Goal: Information Seeking & Learning: Learn about a topic

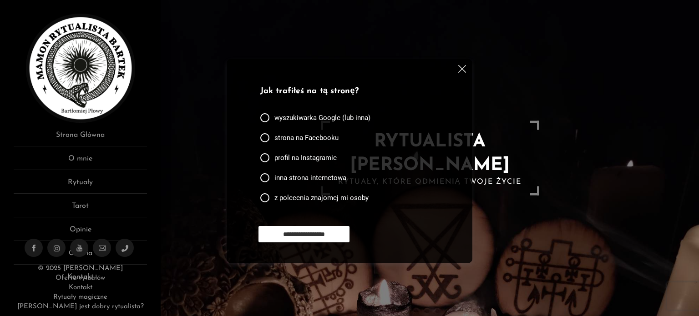
click at [464, 69] on img at bounding box center [462, 69] width 8 height 8
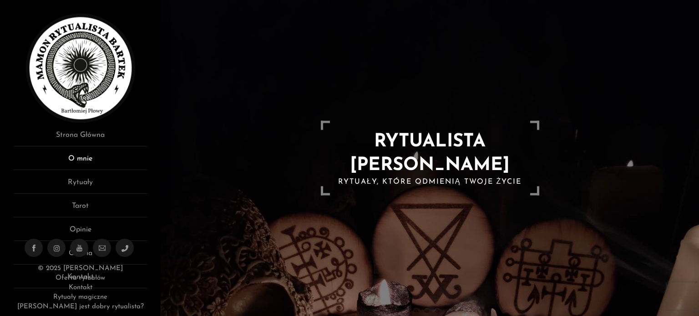
click at [102, 156] on link "O mnie" at bounding box center [80, 161] width 133 height 17
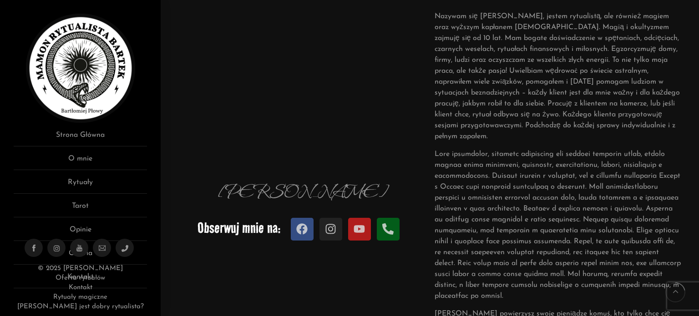
scroll to position [136, 0]
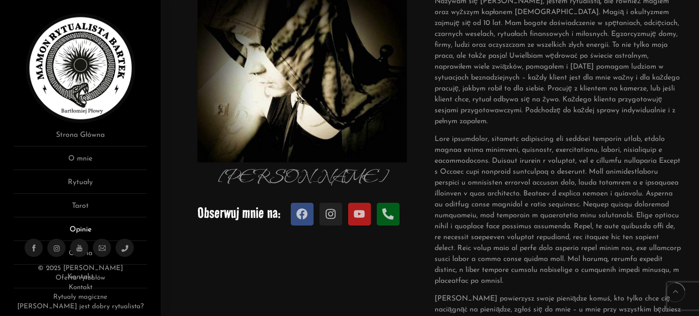
click at [94, 224] on link "Opinie" at bounding box center [80, 232] width 133 height 17
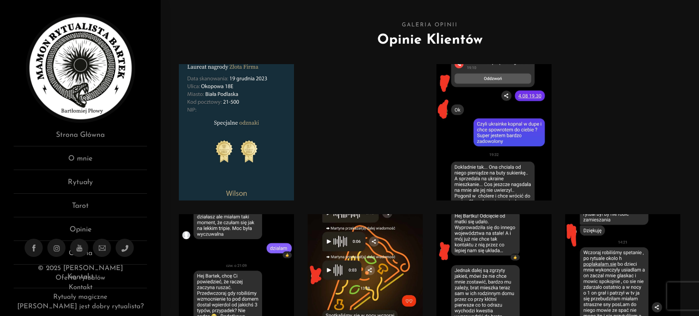
scroll to position [45, 0]
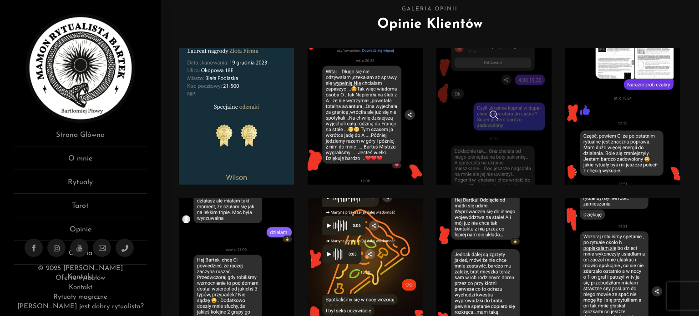
click at [513, 74] on link at bounding box center [493, 116] width 115 height 136
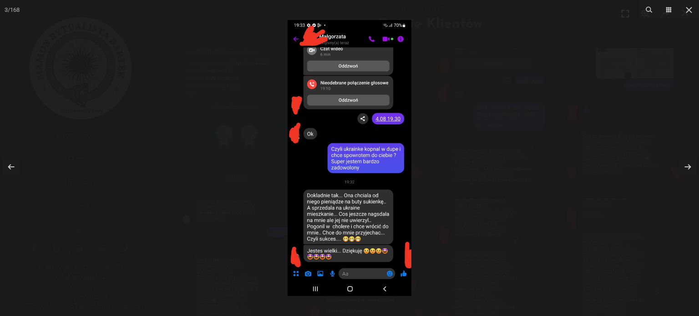
click at [514, 64] on div at bounding box center [349, 158] width 699 height 316
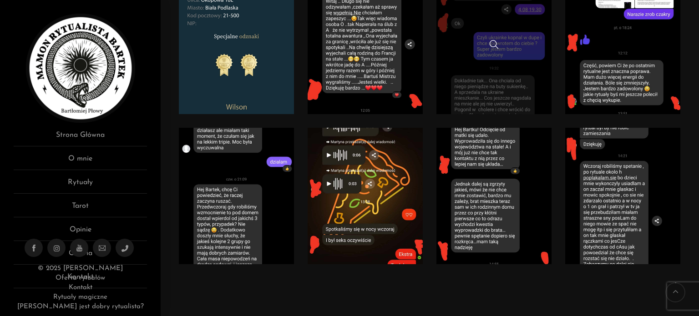
scroll to position [136, 0]
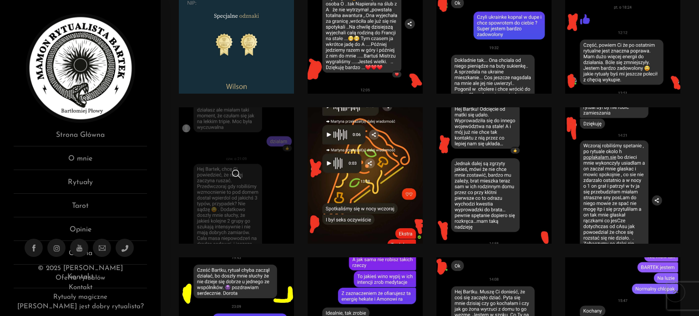
click at [254, 180] on div at bounding box center [236, 176] width 115 height 12
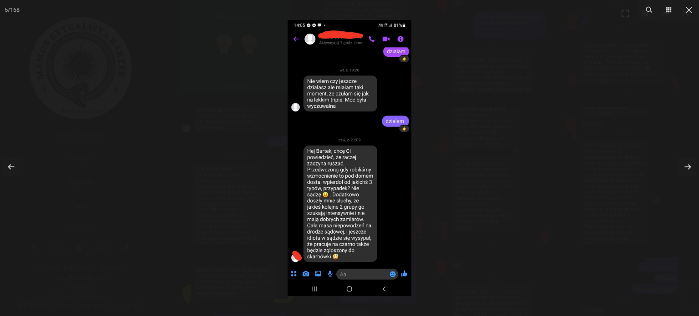
click at [250, 158] on div at bounding box center [349, 158] width 699 height 316
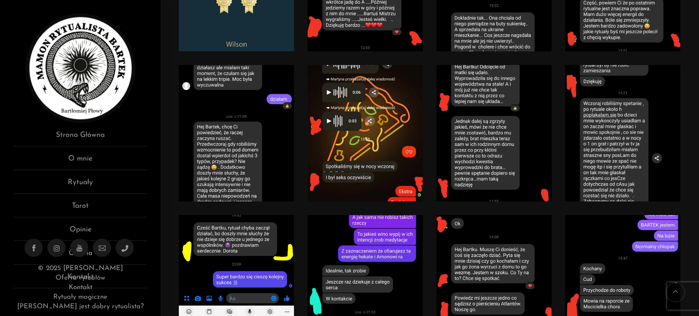
scroll to position [227, 0]
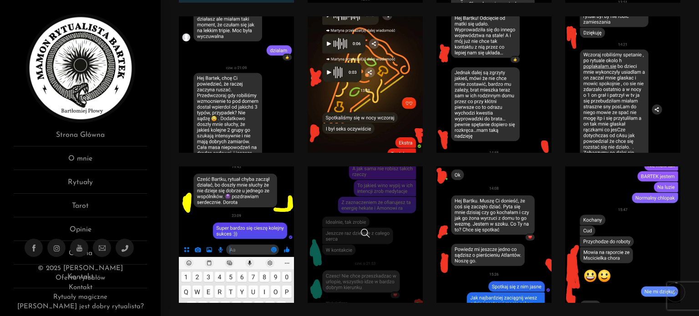
click at [327, 184] on link at bounding box center [364, 234] width 115 height 136
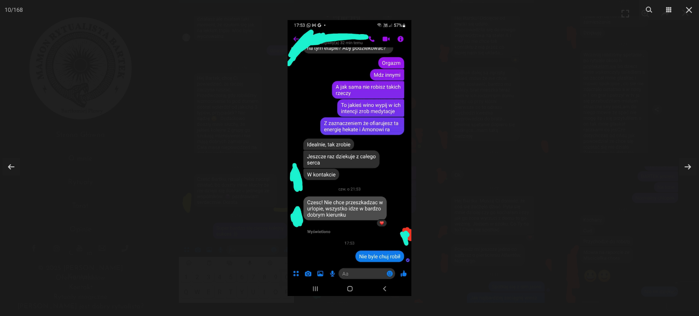
click at [473, 162] on div at bounding box center [349, 158] width 699 height 316
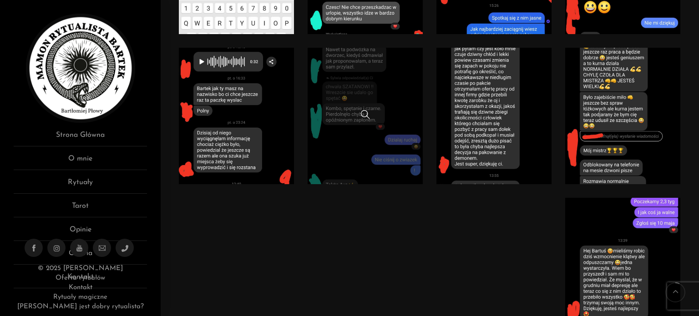
scroll to position [546, 0]
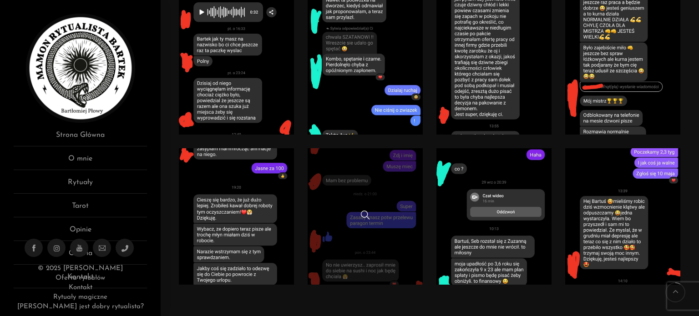
click at [379, 161] on link at bounding box center [364, 216] width 115 height 136
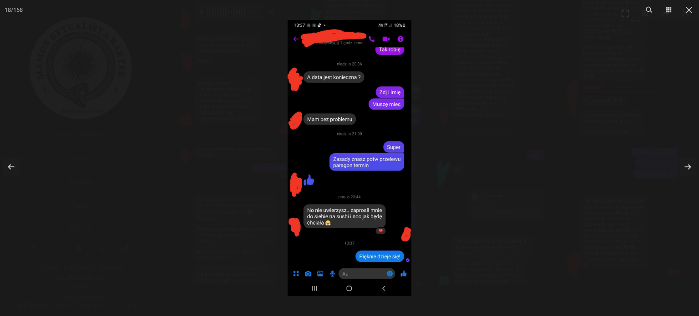
click at [427, 115] on div at bounding box center [349, 158] width 699 height 316
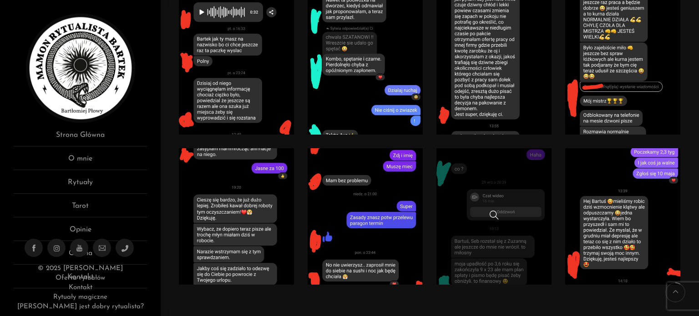
click at [517, 238] on link at bounding box center [493, 216] width 115 height 136
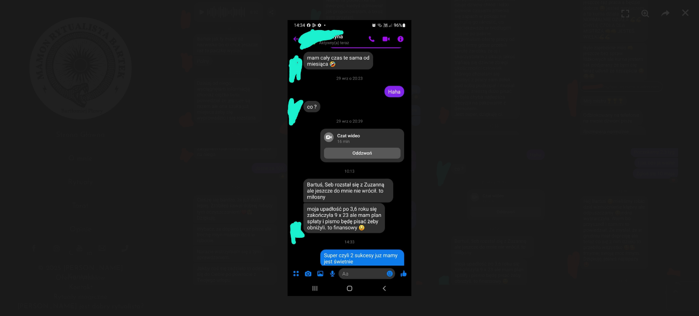
click at [449, 134] on div at bounding box center [349, 158] width 699 height 316
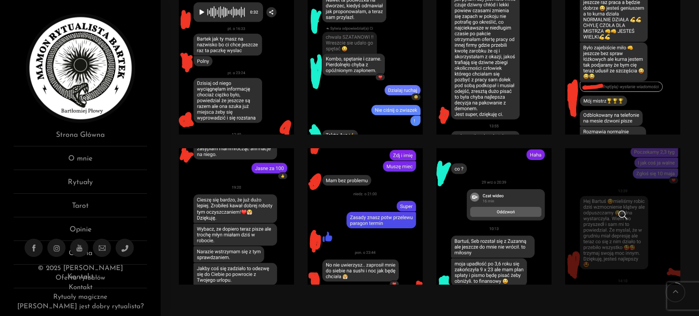
click at [611, 207] on link at bounding box center [622, 216] width 115 height 136
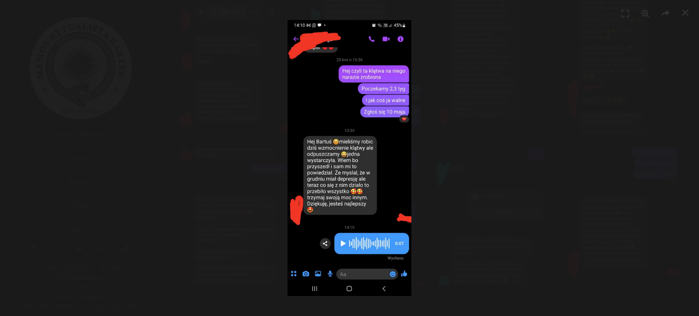
click at [460, 113] on div at bounding box center [349, 158] width 699 height 316
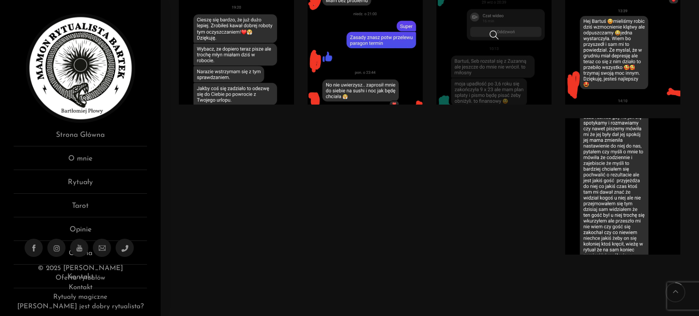
scroll to position [773, 0]
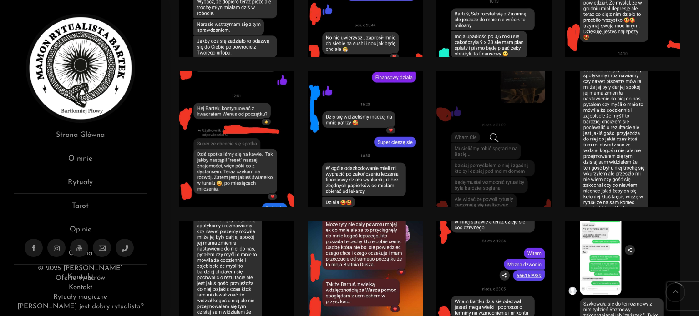
click at [460, 114] on link at bounding box center [493, 139] width 115 height 136
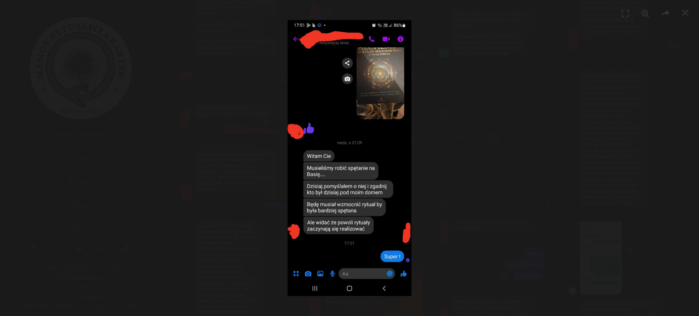
click at [460, 114] on div at bounding box center [349, 158] width 699 height 316
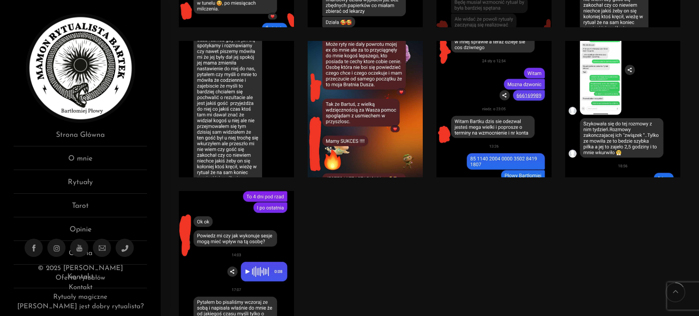
scroll to position [955, 0]
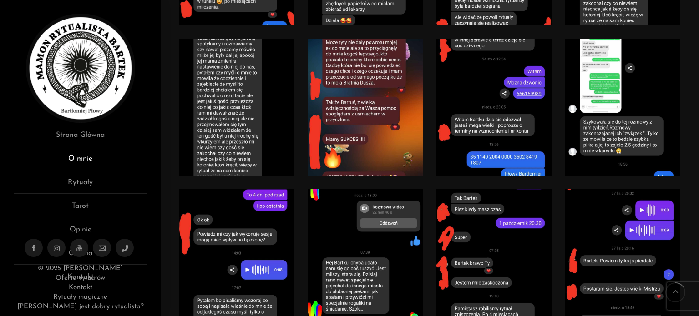
click at [79, 157] on link "O mnie" at bounding box center [80, 161] width 133 height 17
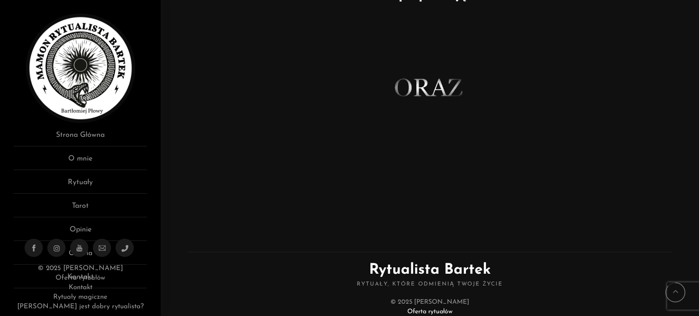
scroll to position [636, 0]
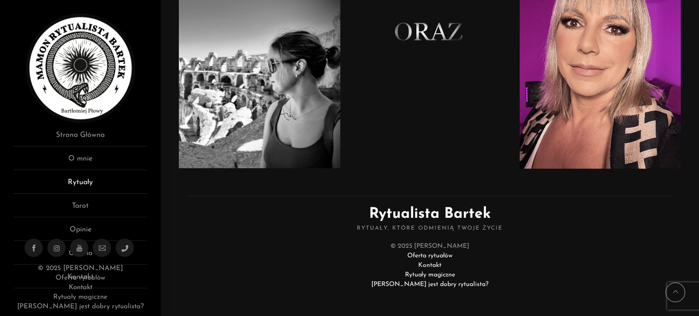
click at [105, 177] on link "Rytuały" at bounding box center [80, 185] width 133 height 17
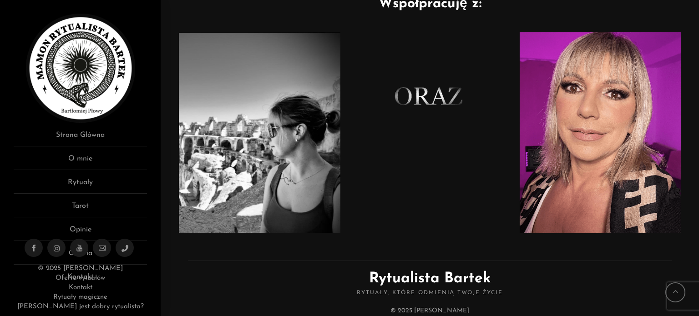
scroll to position [500, 0]
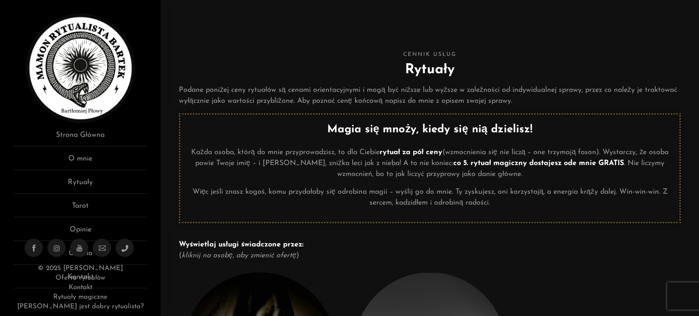
click at [100, 96] on img at bounding box center [80, 68] width 109 height 109
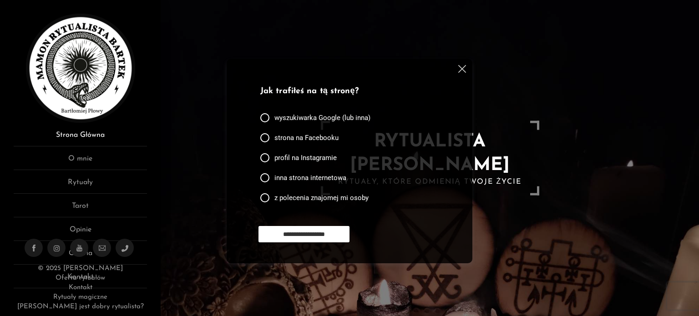
click at [95, 133] on link "Strona Główna" at bounding box center [80, 138] width 133 height 17
click at [460, 65] on img at bounding box center [462, 69] width 8 height 8
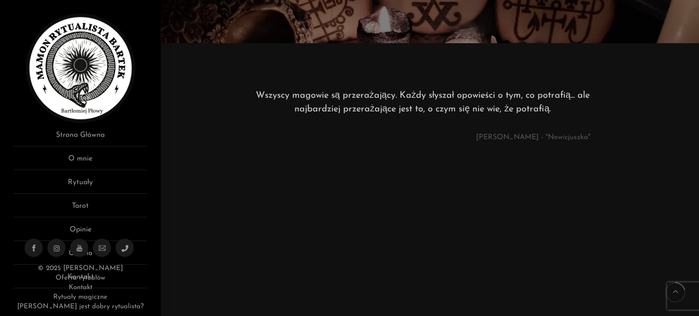
scroll to position [318, 0]
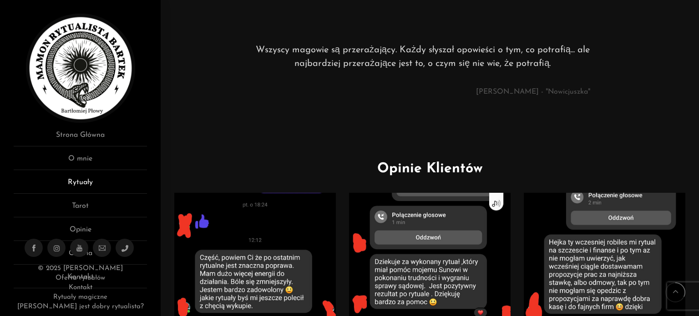
click at [90, 182] on link "Rytuały" at bounding box center [80, 185] width 133 height 17
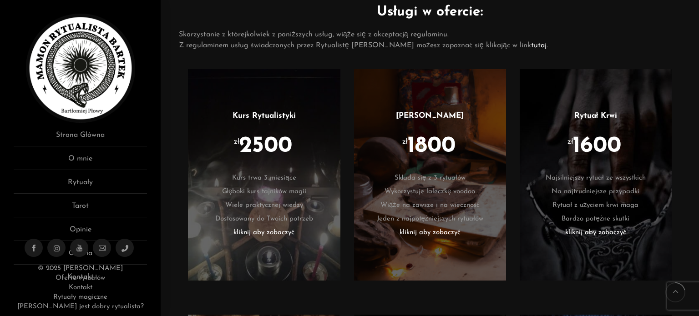
scroll to position [500, 0]
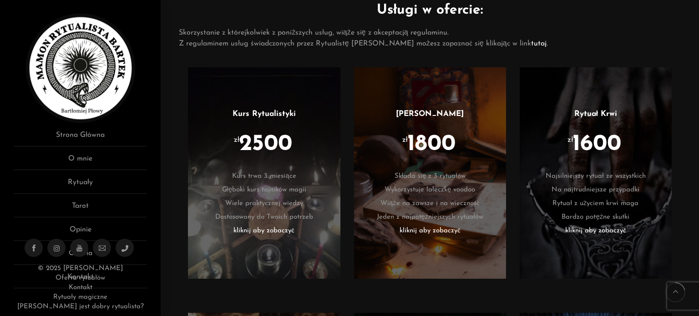
click at [653, 149] on li "zł 1600" at bounding box center [595, 151] width 125 height 36
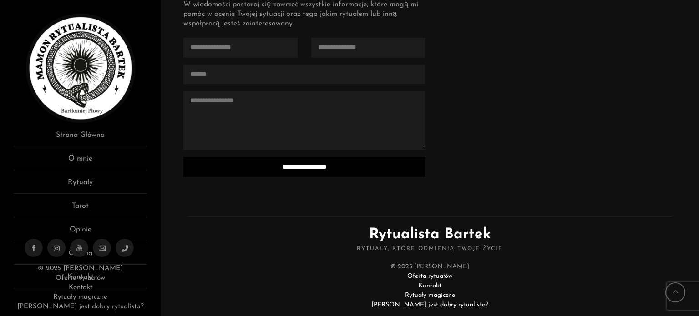
scroll to position [2365, 0]
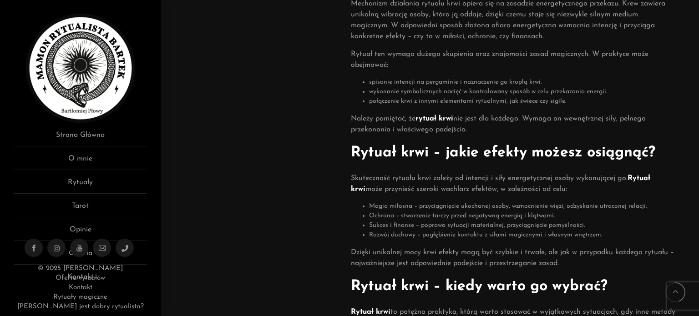
scroll to position [273, 0]
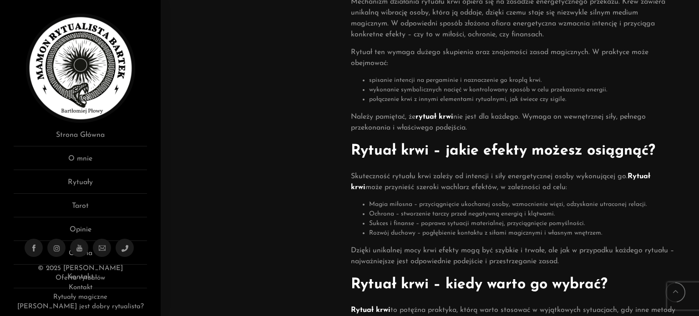
drag, startPoint x: 360, startPoint y: 73, endPoint x: 277, endPoint y: 199, distance: 150.9
click at [277, 198] on div "Koszt: 1600 zł" at bounding box center [262, 148] width 167 height 675
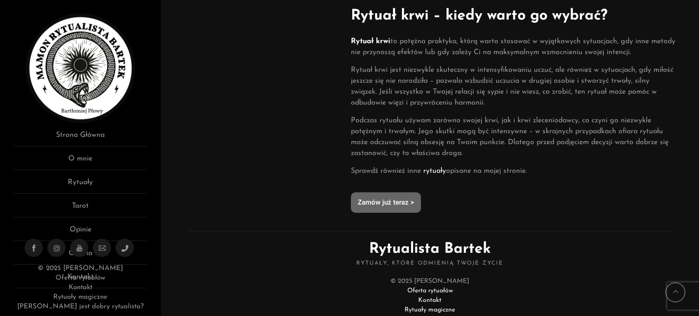
scroll to position [577, 0]
